Goal: Task Accomplishment & Management: Manage account settings

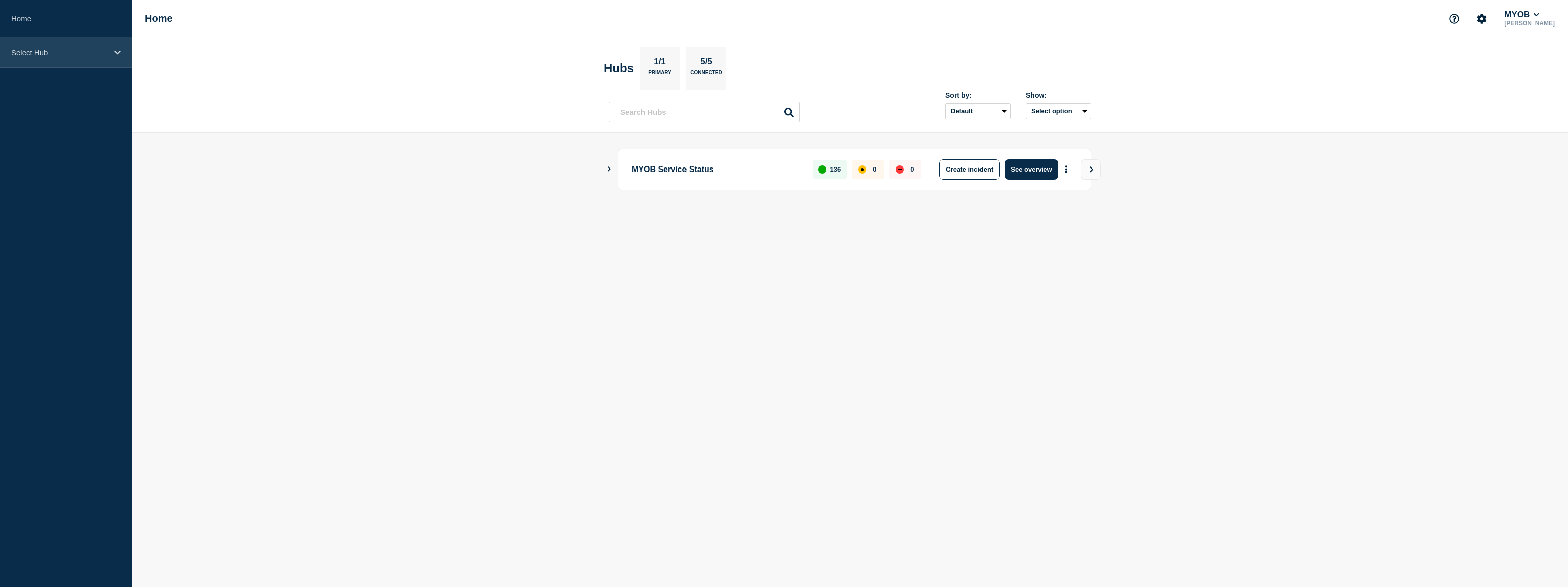
click at [121, 60] on div "Select Hub" at bounding box center [66, 52] width 132 height 31
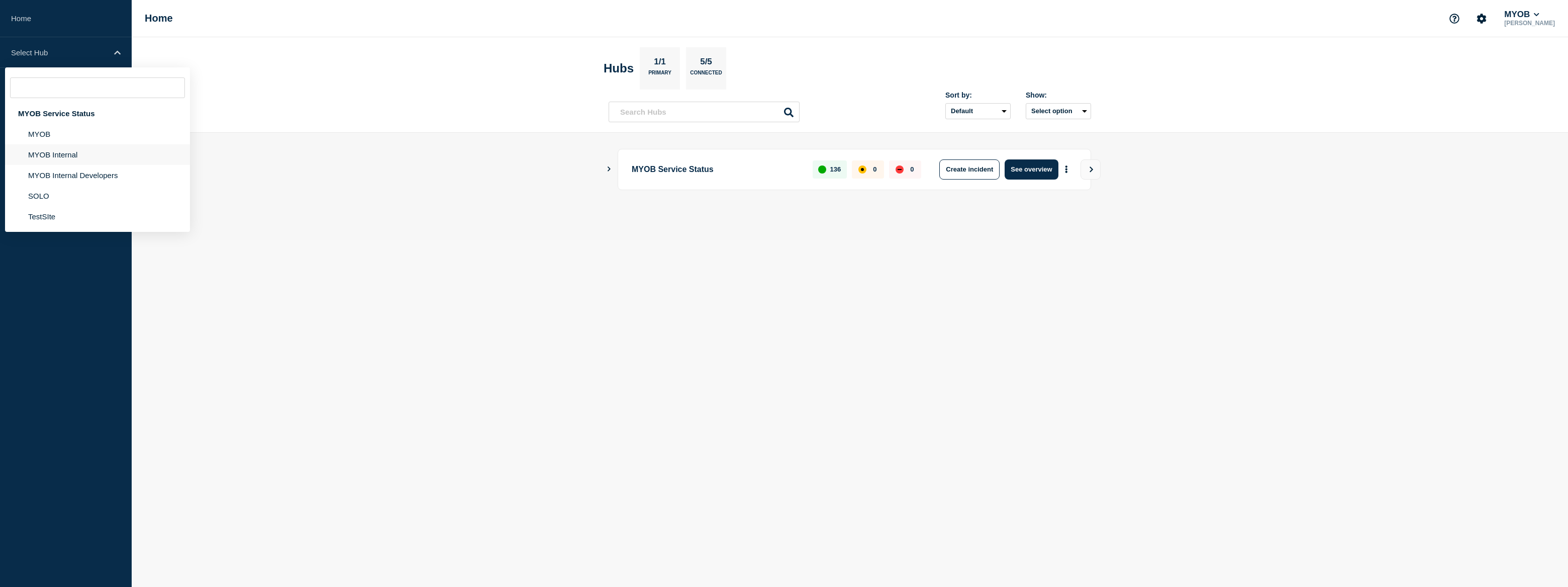
click at [111, 150] on li "MYOB Internal" at bounding box center [97, 155] width 185 height 21
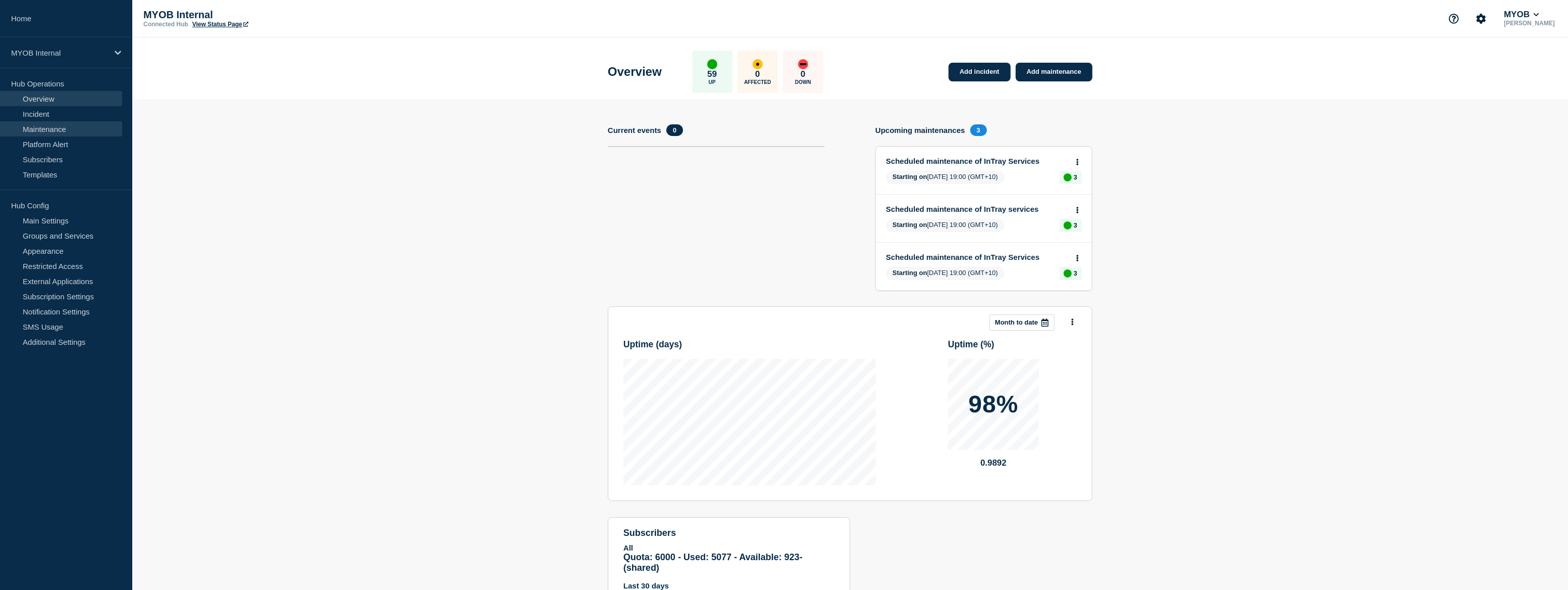
click at [61, 127] on link "Maintenance" at bounding box center [61, 129] width 122 height 15
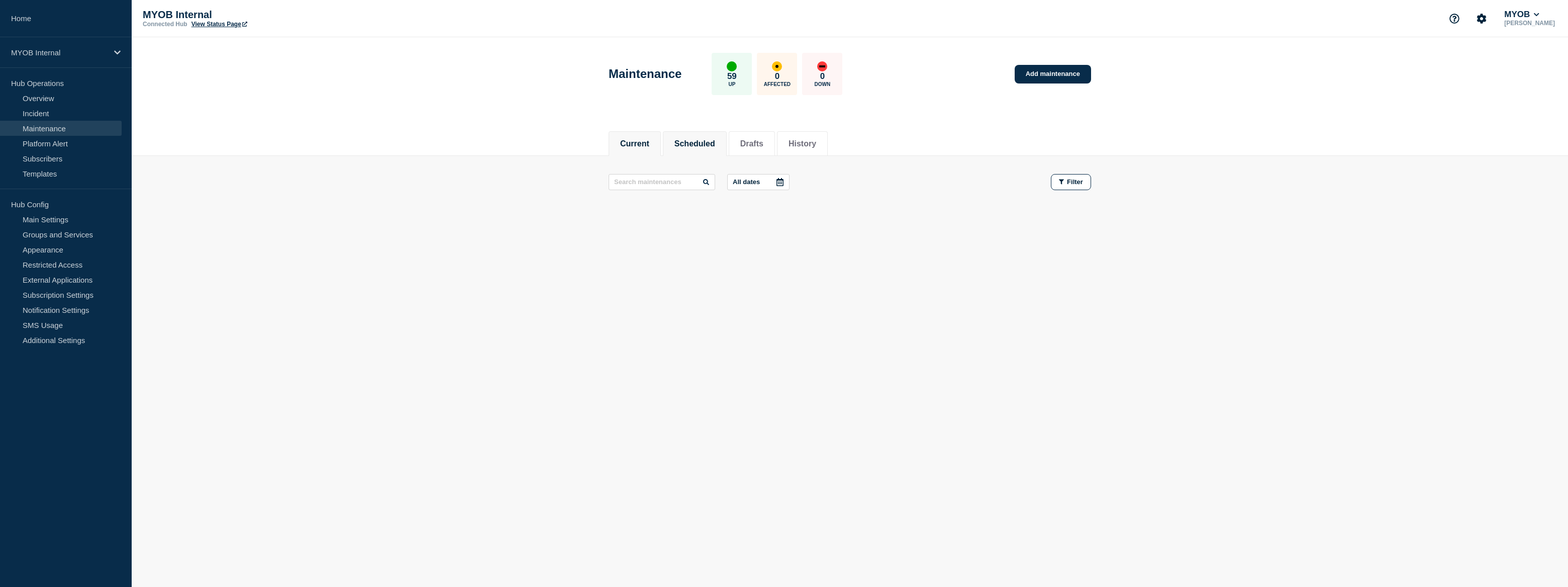
click at [707, 146] on button "Scheduled" at bounding box center [695, 144] width 40 height 9
